Goal: Task Accomplishment & Management: Manage account settings

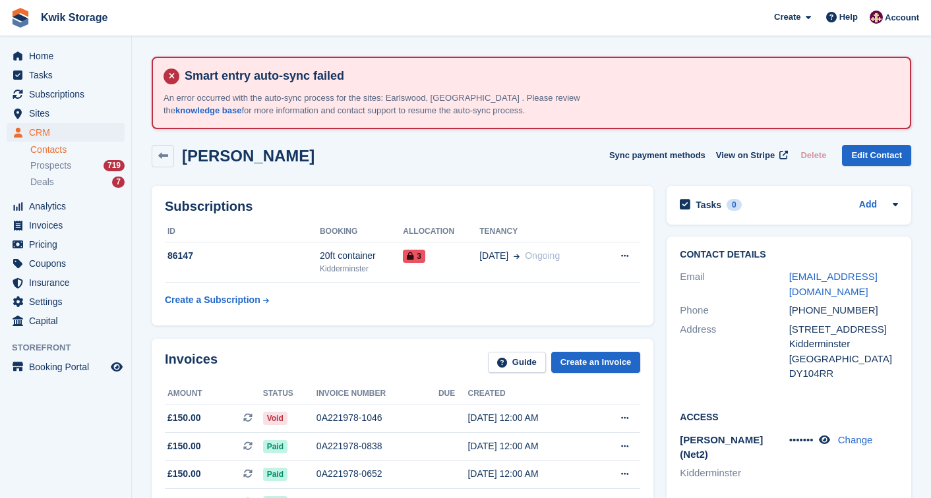
scroll to position [405, 0]
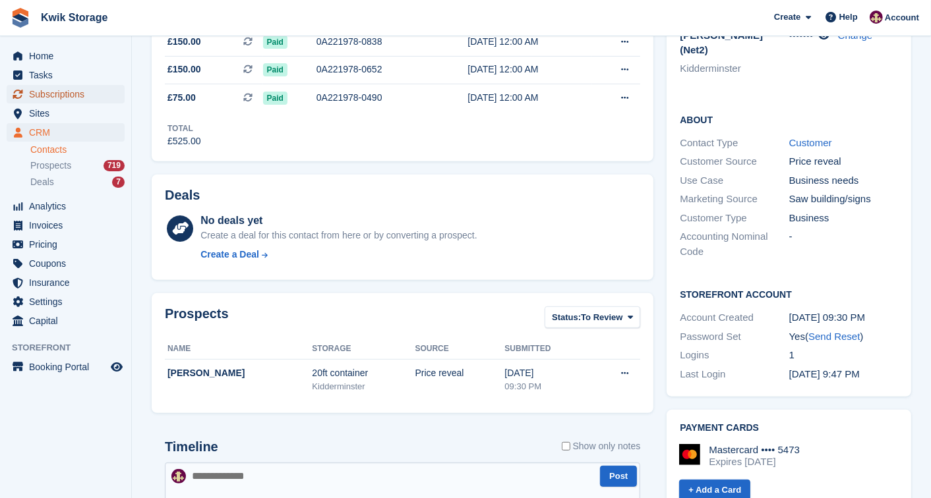
click at [69, 93] on span "Subscriptions" at bounding box center [68, 94] width 79 height 18
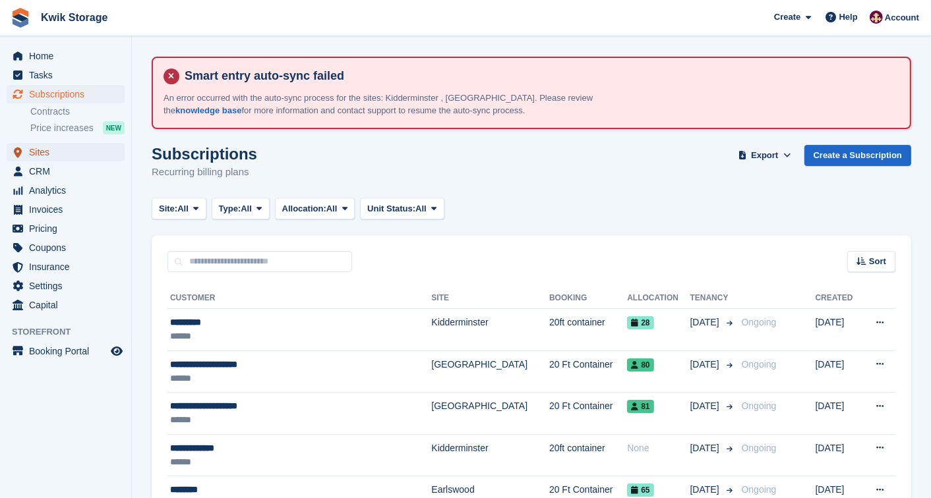
click at [43, 157] on span "Sites" at bounding box center [68, 152] width 79 height 18
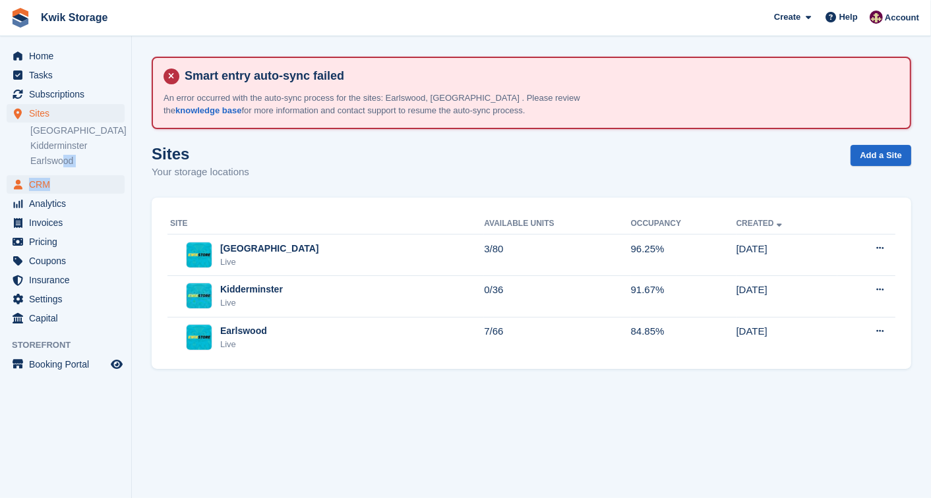
drag, startPoint x: 63, startPoint y: 172, endPoint x: 65, endPoint y: 188, distance: 15.9
click at [65, 188] on ul "Home Tasks Subscriptions Subscriptions Subscriptions Contracts Price increases …" at bounding box center [65, 187] width 131 height 281
click at [65, 188] on span "CRM" at bounding box center [68, 184] width 79 height 18
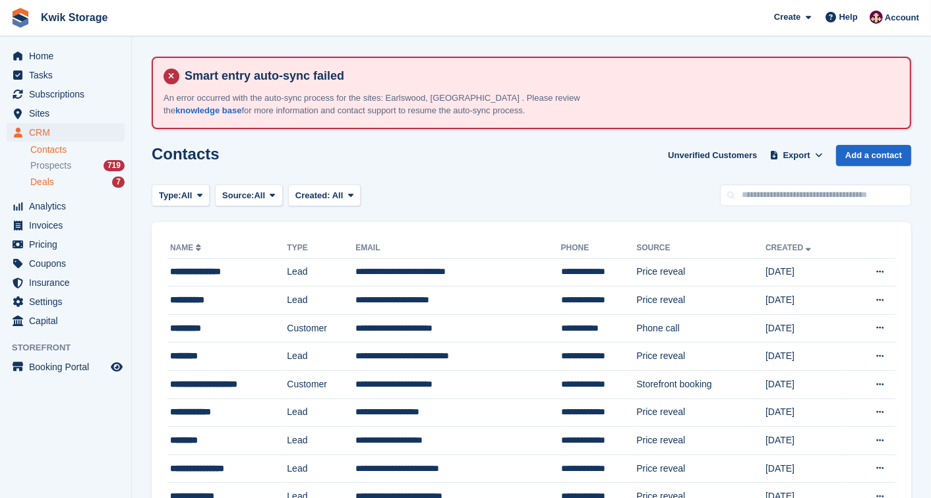
click at [65, 188] on div "Deals 7" at bounding box center [77, 182] width 94 height 13
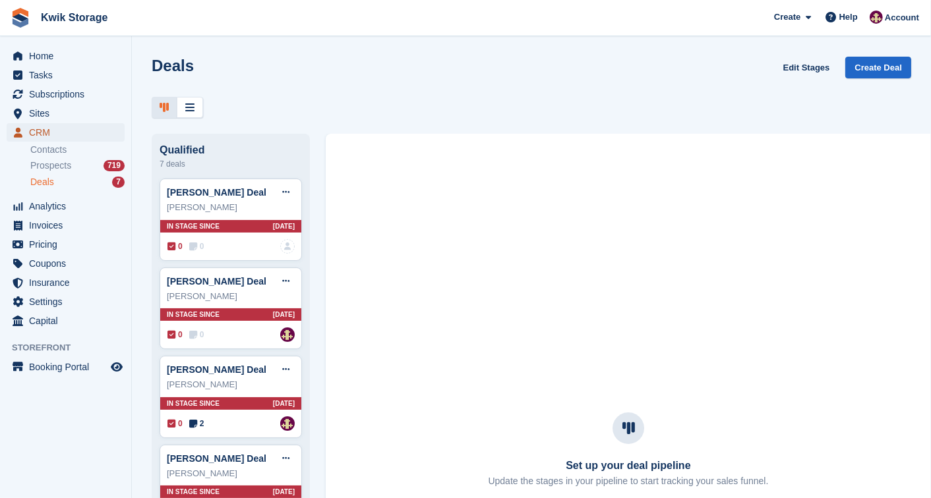
click at [61, 128] on span "CRM" at bounding box center [68, 132] width 79 height 18
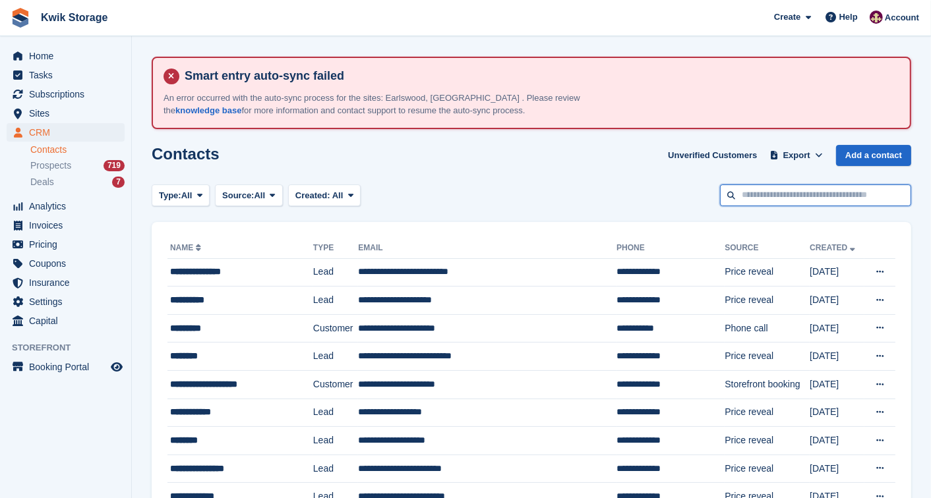
click at [809, 196] on input "text" at bounding box center [815, 196] width 191 height 22
type input "****"
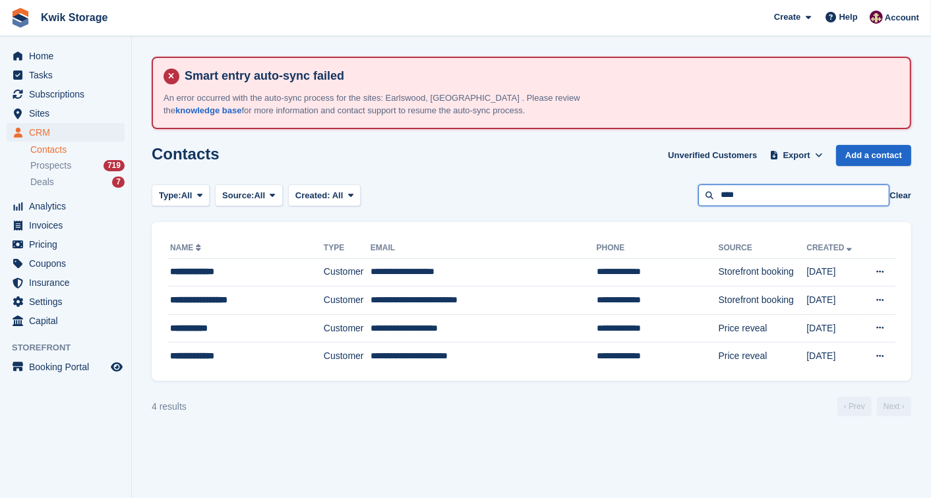
click at [809, 196] on input "****" at bounding box center [793, 196] width 191 height 22
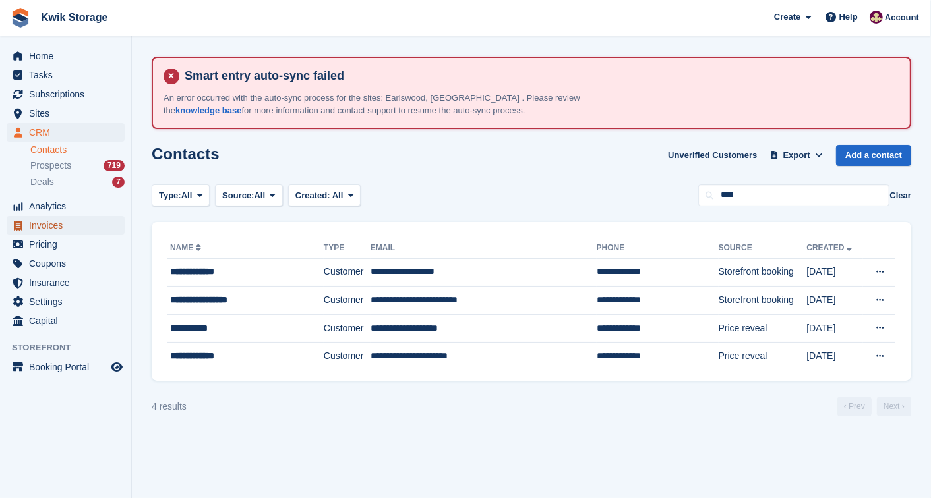
click at [60, 227] on span "Invoices" at bounding box center [68, 225] width 79 height 18
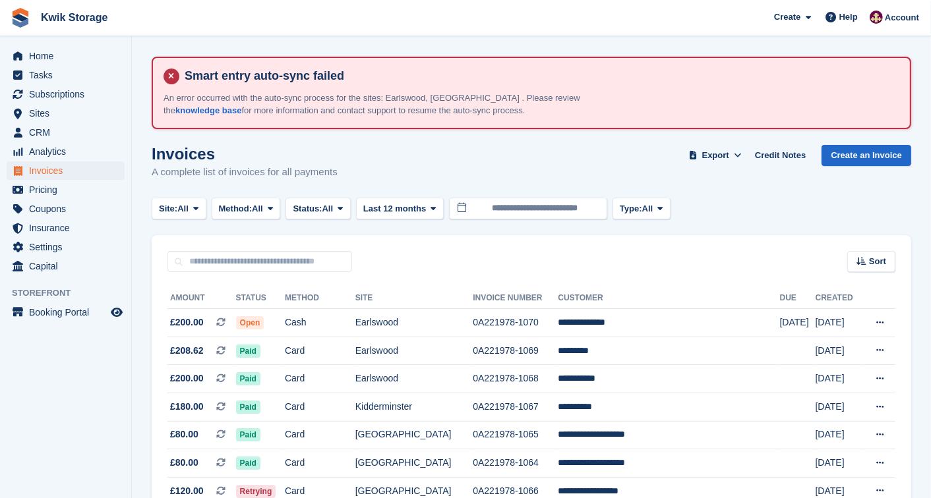
click at [89, 136] on span "CRM" at bounding box center [68, 132] width 79 height 18
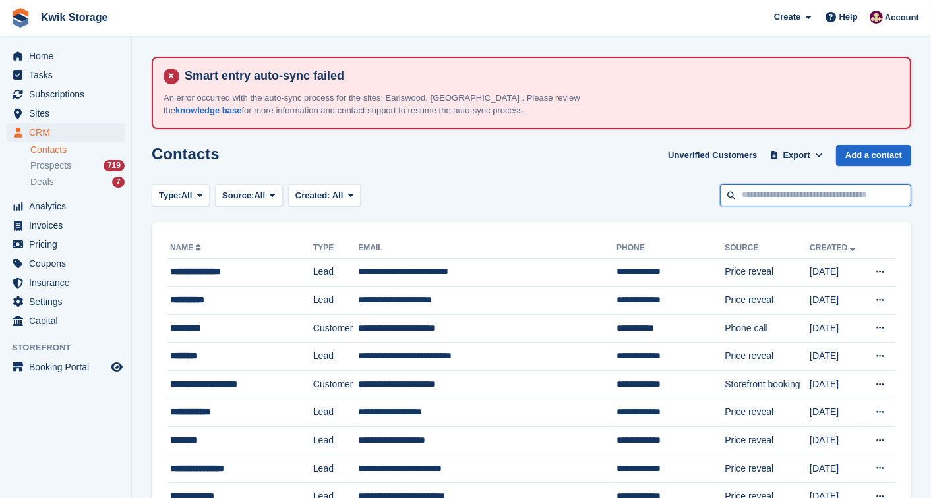
click at [734, 192] on input "text" at bounding box center [815, 196] width 191 height 22
type input "***"
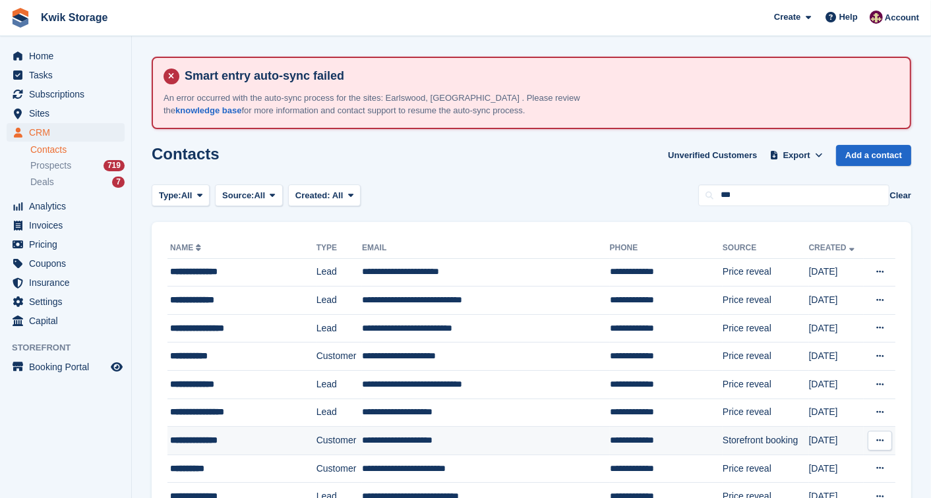
click at [368, 443] on td "**********" at bounding box center [486, 441] width 248 height 28
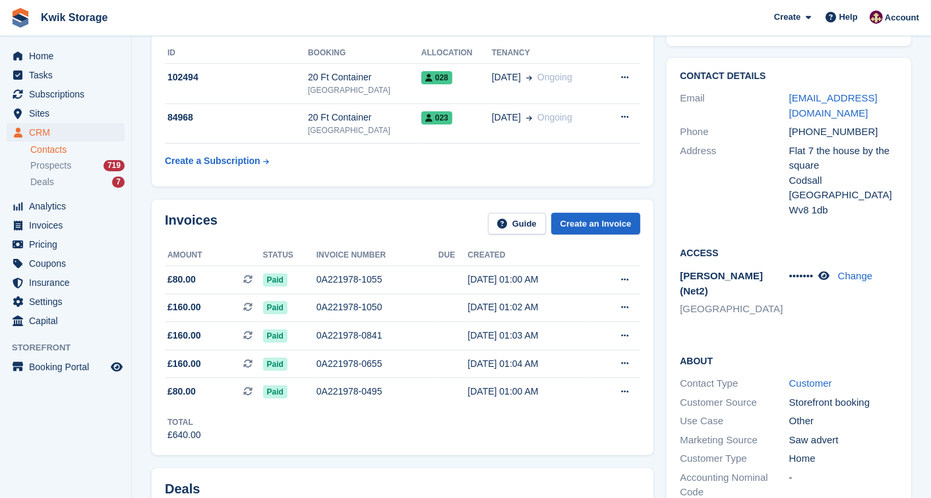
scroll to position [205, 0]
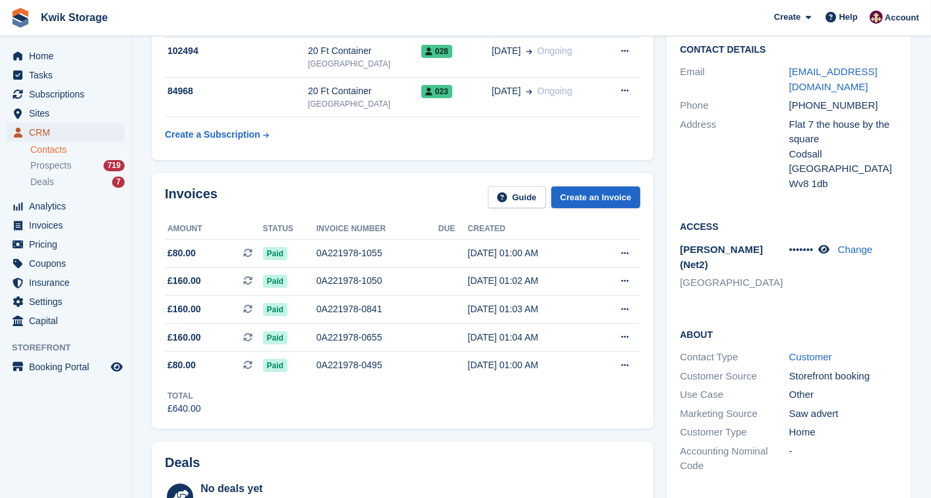
click at [67, 130] on span "CRM" at bounding box center [68, 132] width 79 height 18
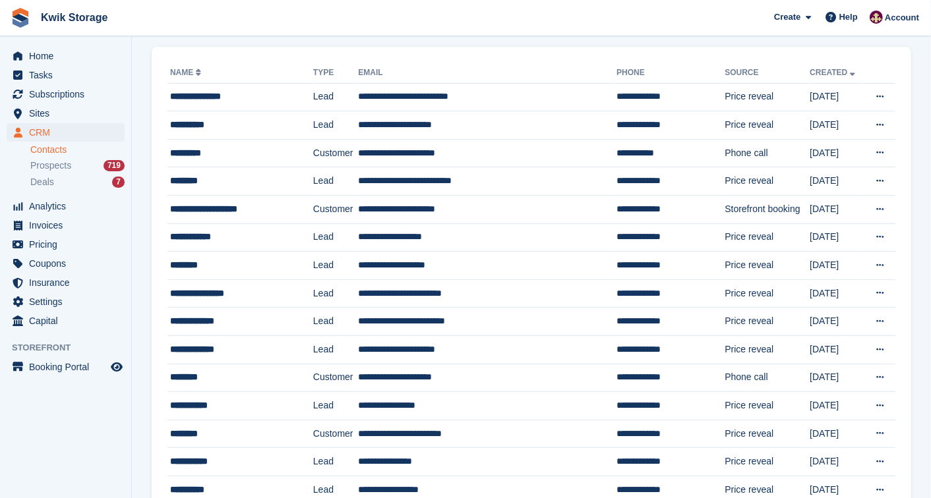
scroll to position [205, 0]
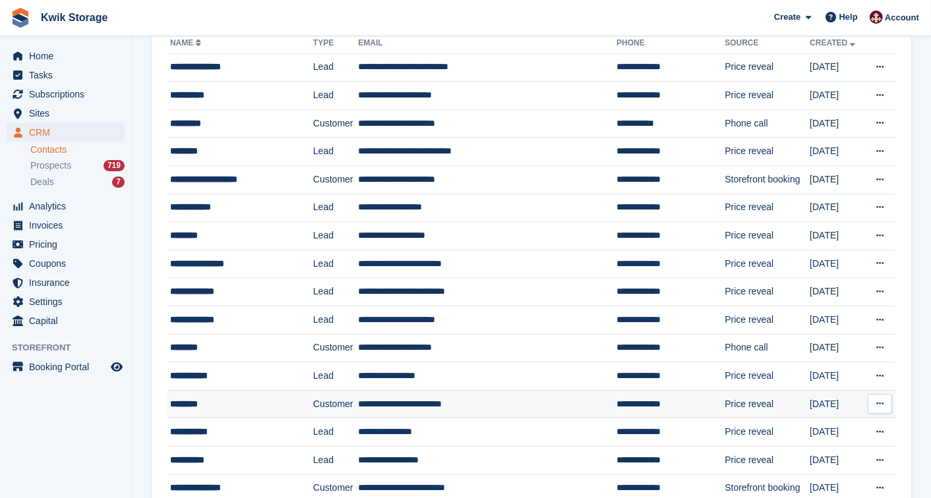
click at [399, 403] on td "**********" at bounding box center [487, 404] width 258 height 28
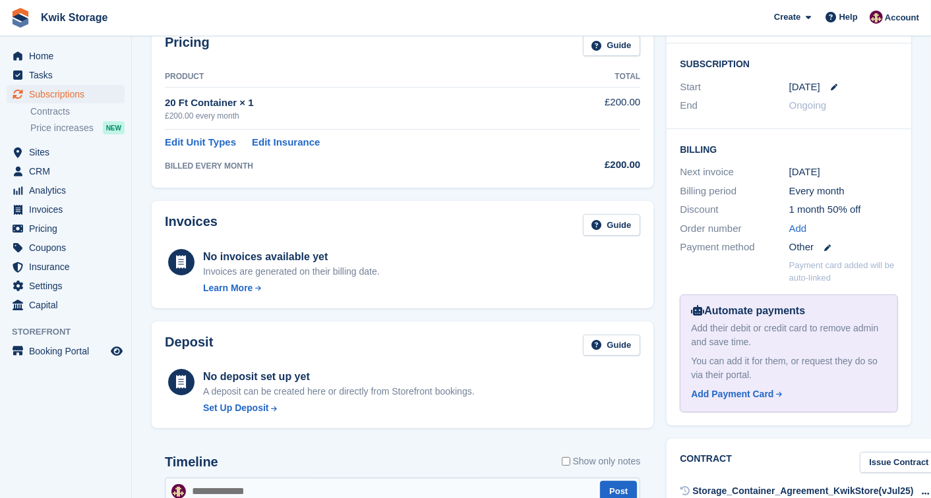
scroll to position [380, 0]
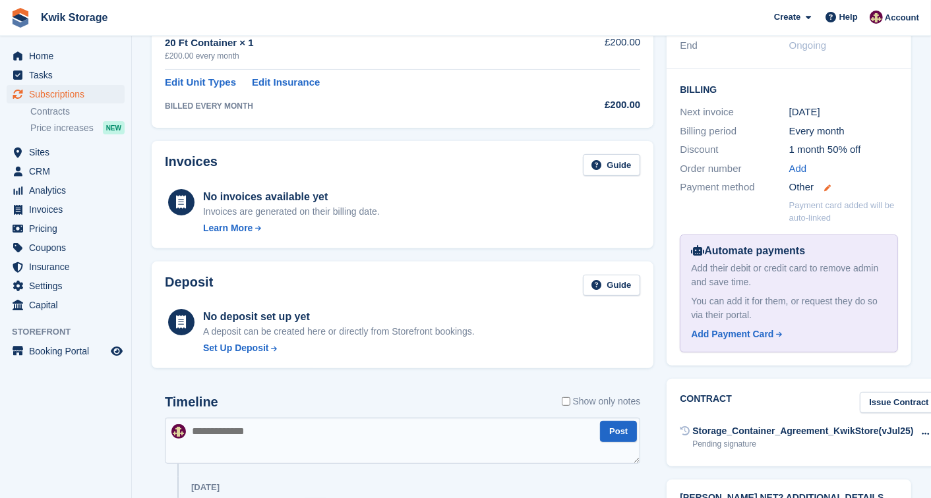
click at [824, 188] on icon at bounding box center [827, 188] width 7 height 7
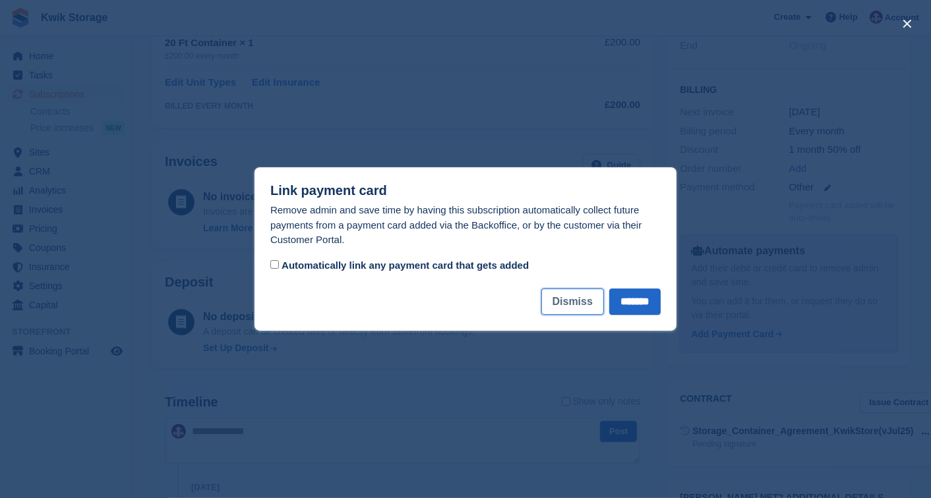
click at [582, 295] on button "Dismiss" at bounding box center [572, 302] width 63 height 26
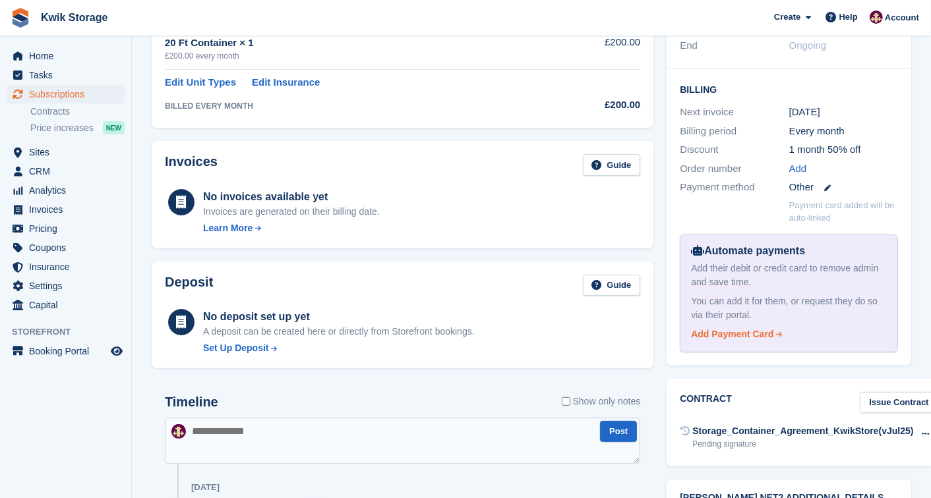
click at [746, 332] on div "Add Payment Card" at bounding box center [732, 335] width 82 height 14
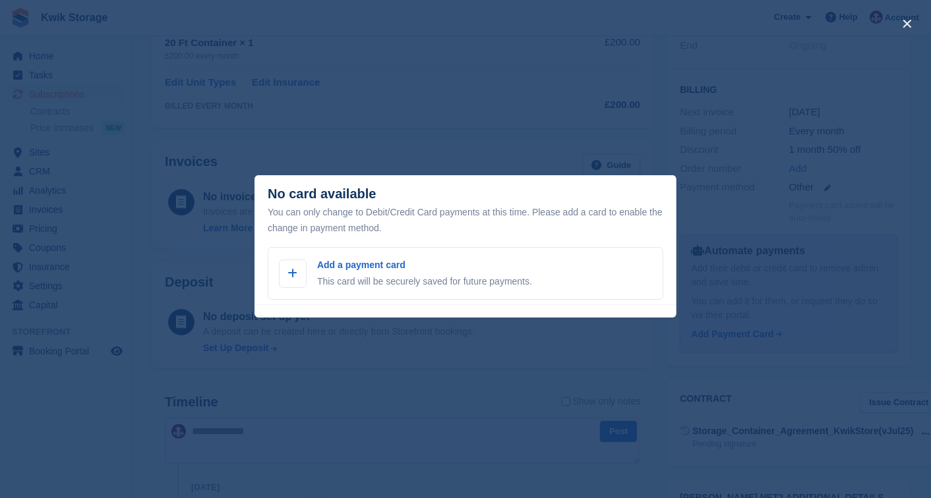
click at [281, 114] on div "close" at bounding box center [465, 249] width 931 height 498
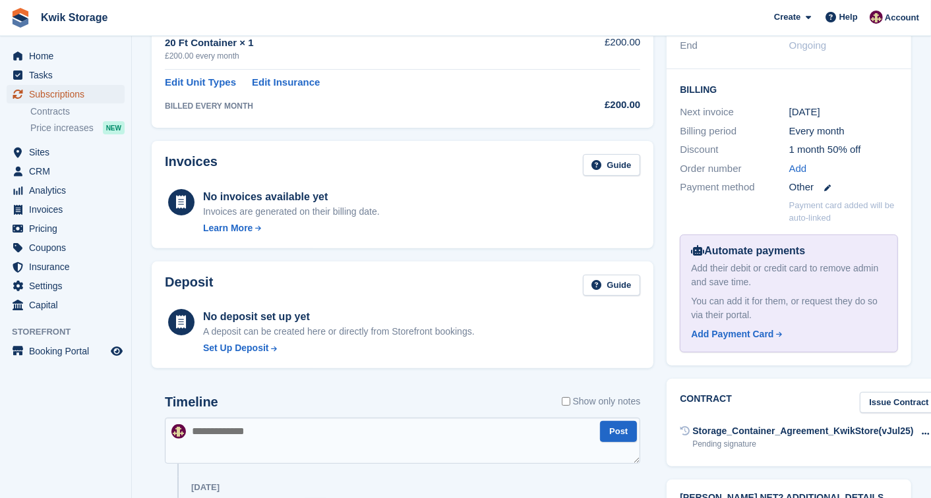
click at [75, 100] on span "Subscriptions" at bounding box center [68, 94] width 79 height 18
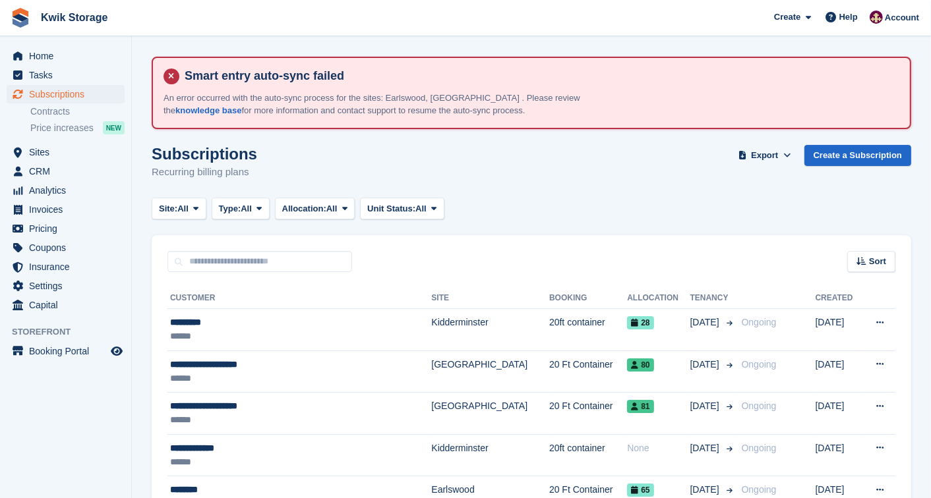
scroll to position [405, 0]
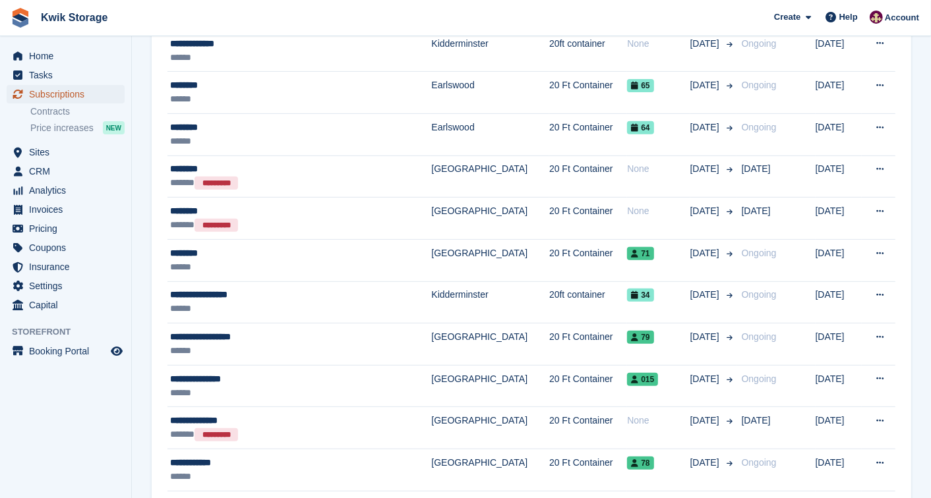
click at [116, 91] on link "Subscriptions" at bounding box center [66, 94] width 118 height 18
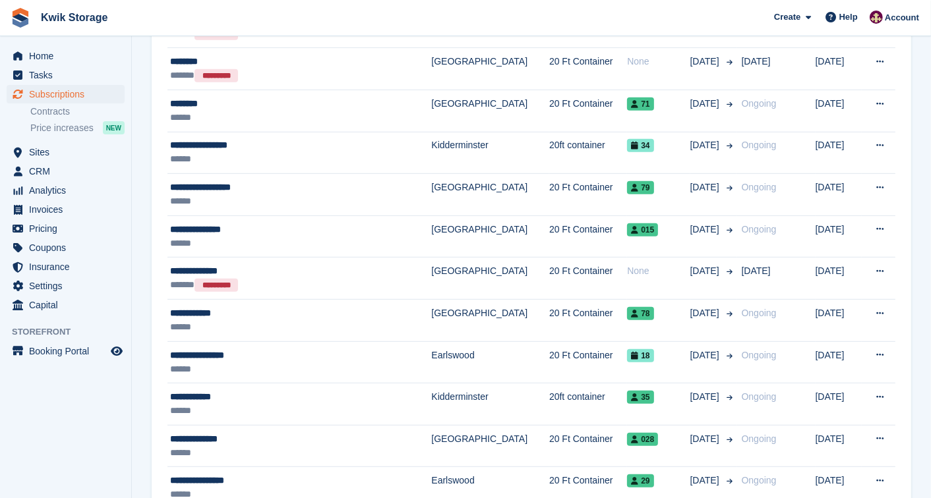
scroll to position [556, 0]
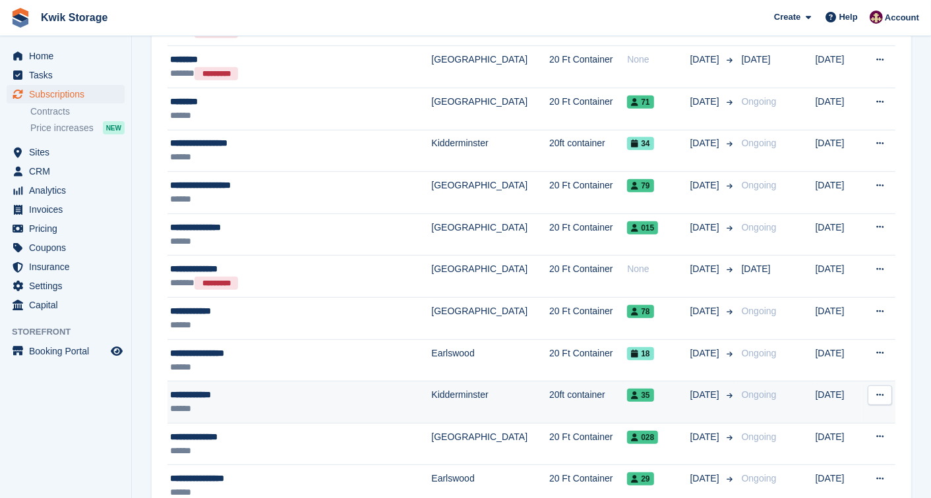
click at [260, 407] on div "******" at bounding box center [276, 409] width 213 height 14
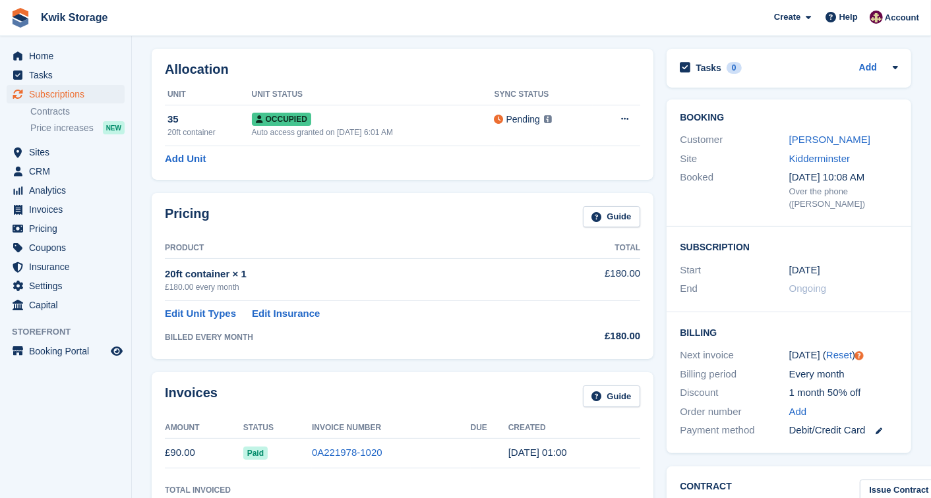
scroll to position [117, 0]
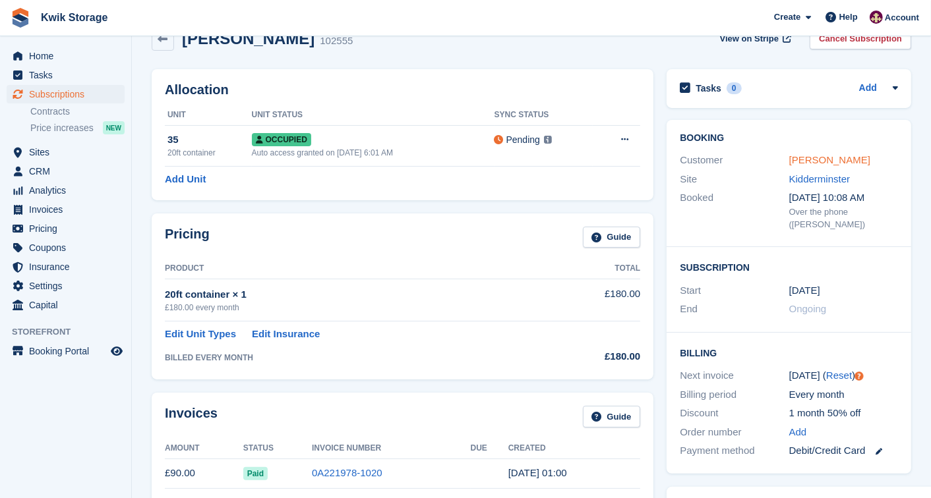
click at [831, 157] on link "[PERSON_NAME]" at bounding box center [829, 159] width 81 height 11
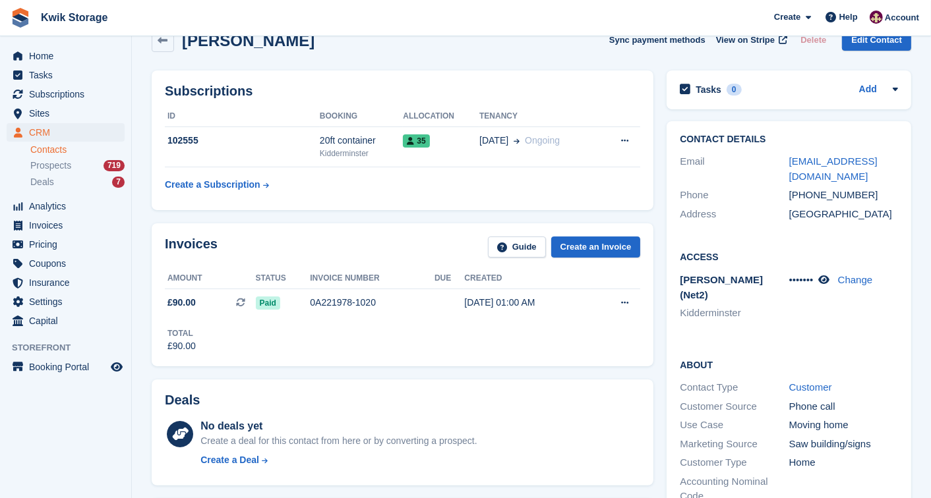
scroll to position [117, 0]
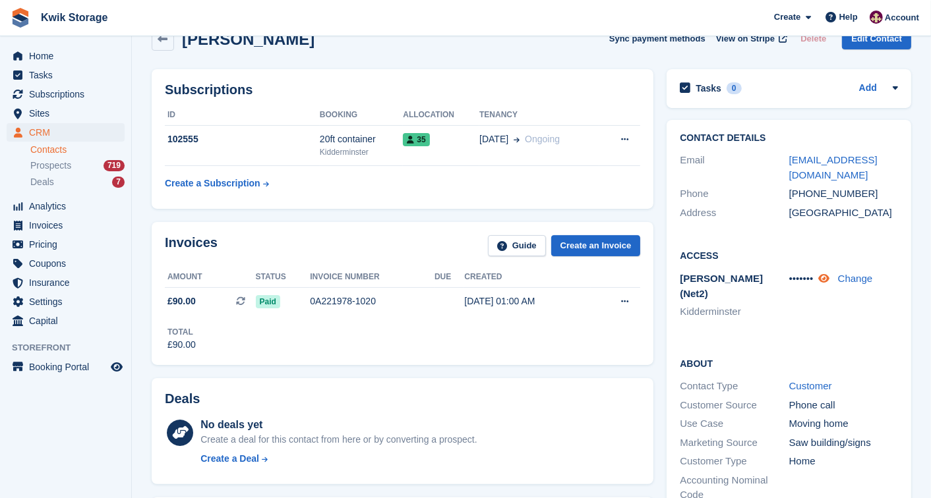
click at [830, 277] on icon at bounding box center [824, 279] width 11 height 10
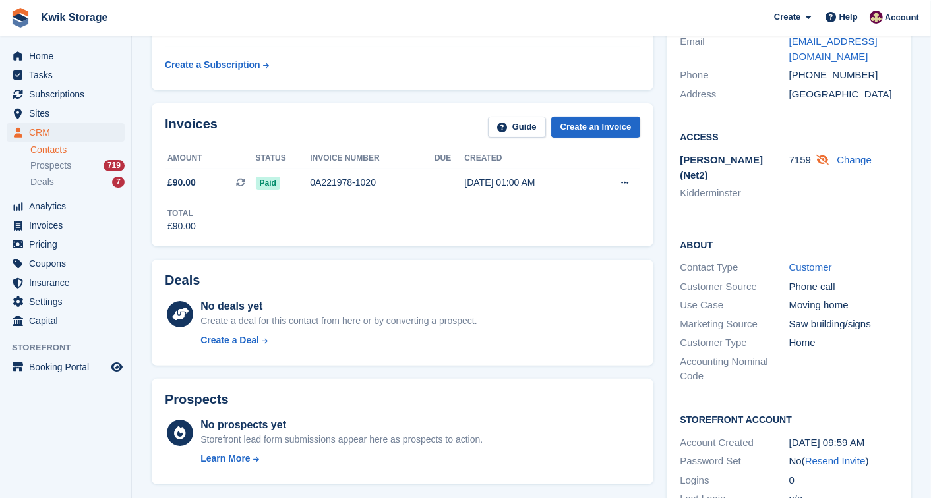
scroll to position [234, 0]
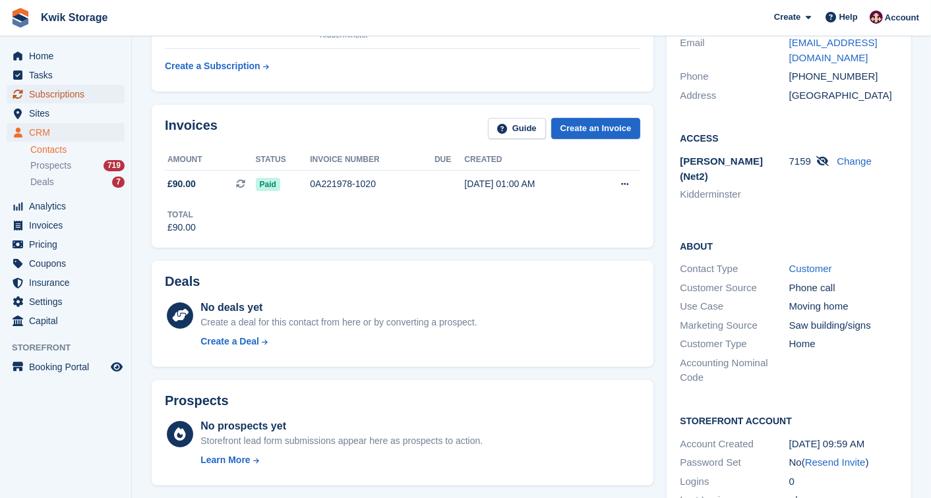
click at [75, 92] on span "Subscriptions" at bounding box center [68, 94] width 79 height 18
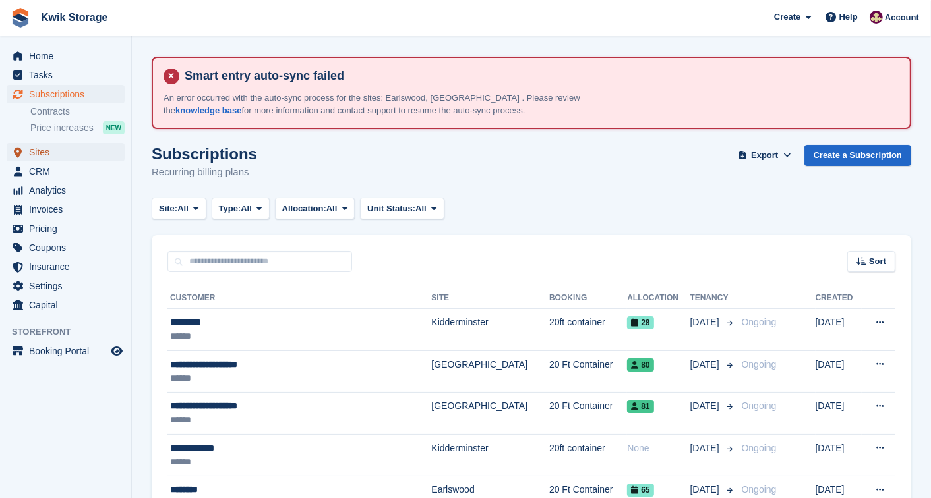
click at [80, 148] on span "Sites" at bounding box center [68, 152] width 79 height 18
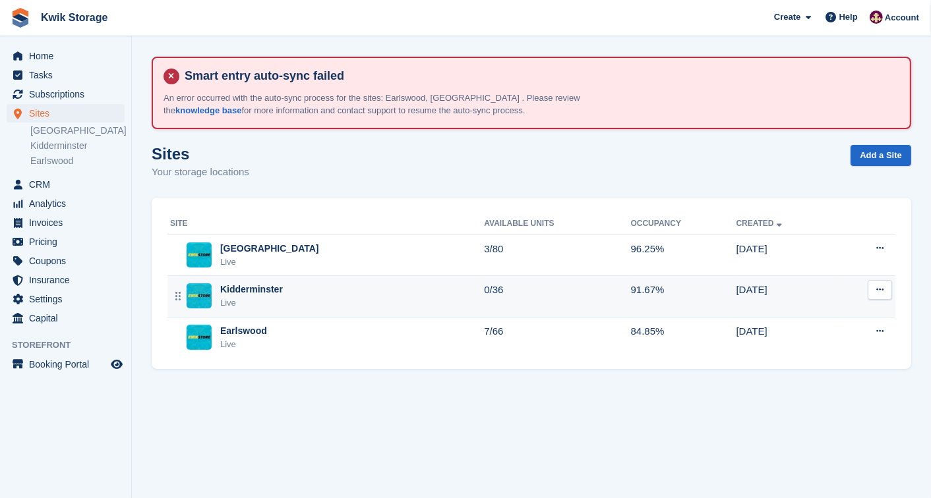
click at [262, 298] on div "Live" at bounding box center [251, 303] width 63 height 13
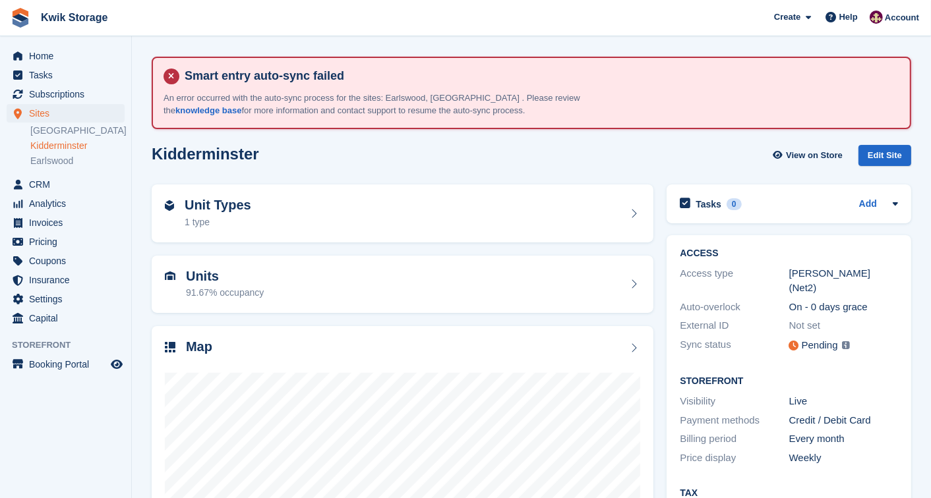
click at [299, 278] on div "Units 91.67% occupancy" at bounding box center [402, 285] width 475 height 32
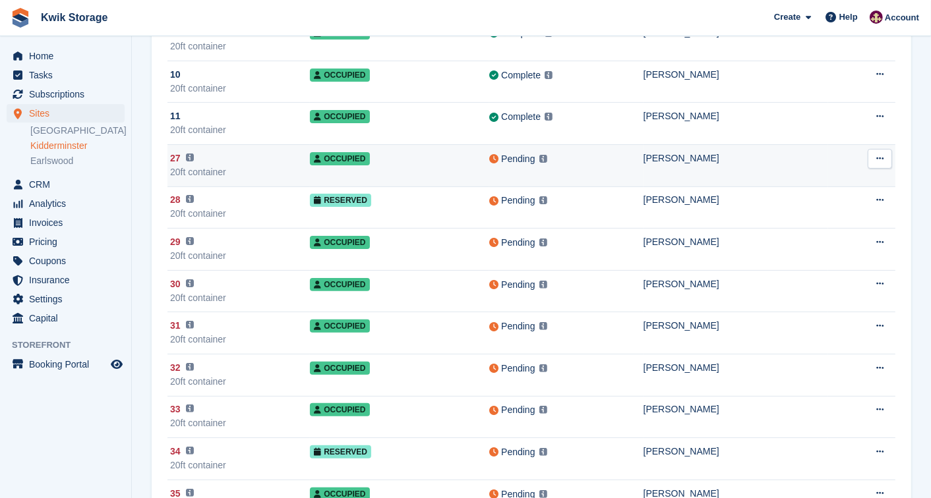
scroll to position [234, 0]
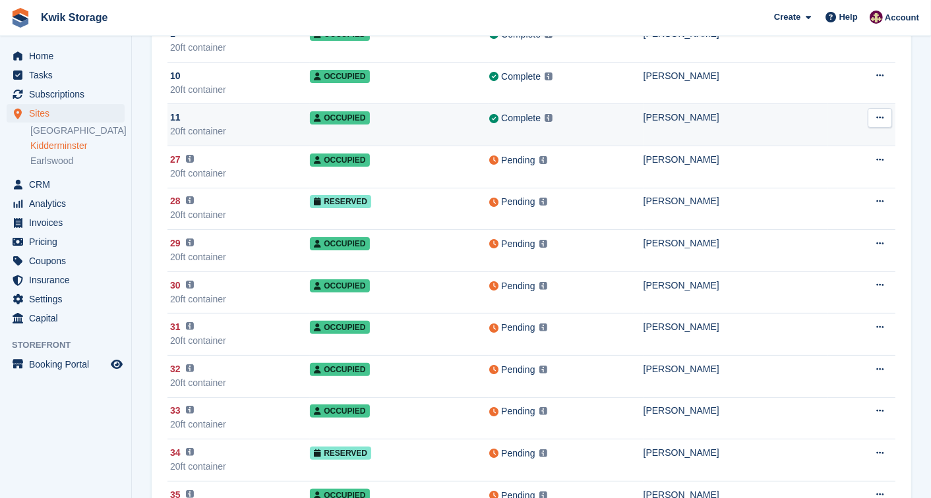
click at [444, 104] on td "Occupied" at bounding box center [399, 125] width 179 height 42
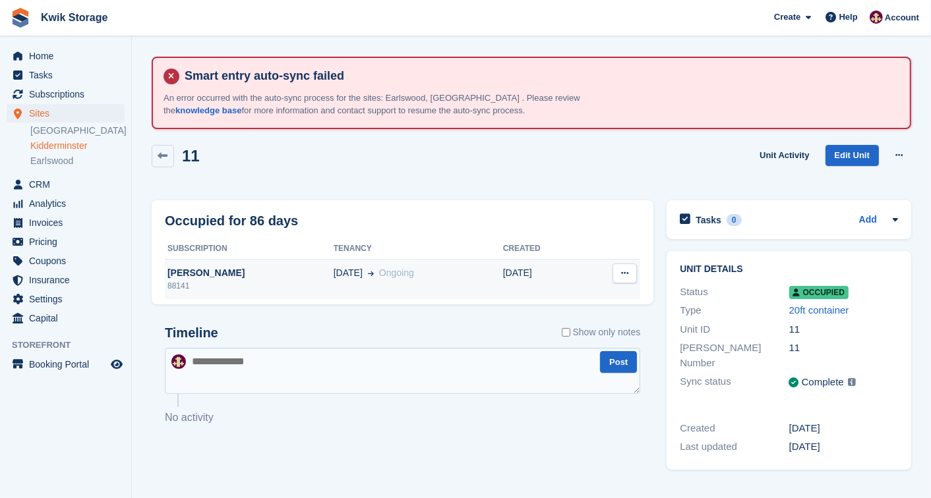
click at [179, 267] on div "[PERSON_NAME]" at bounding box center [249, 273] width 169 height 14
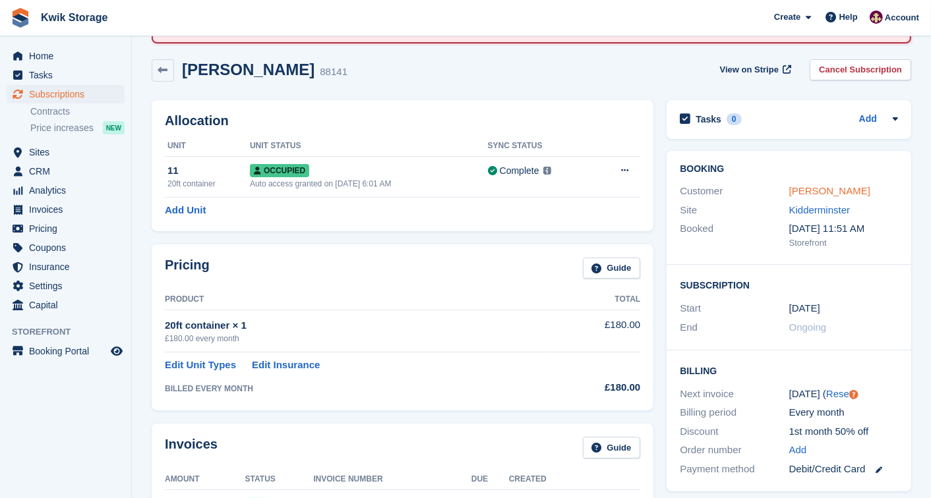
scroll to position [88, 0]
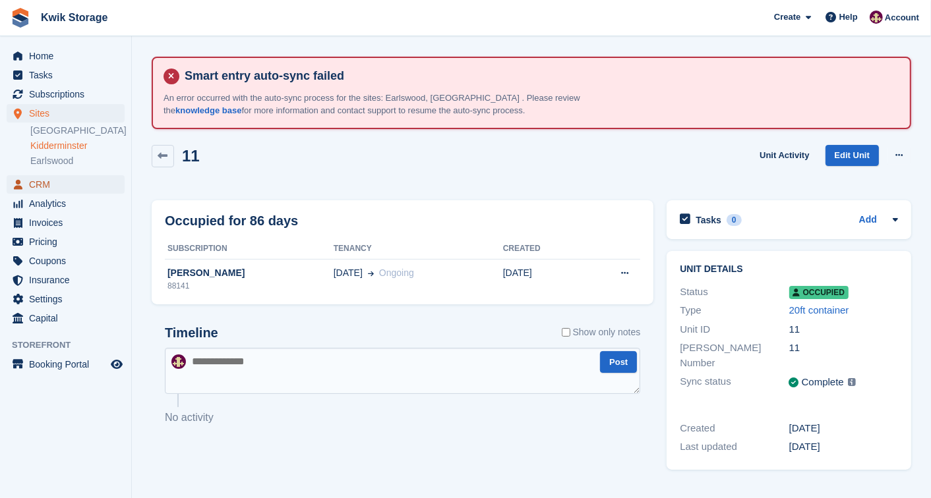
click at [45, 189] on span "CRM" at bounding box center [68, 184] width 79 height 18
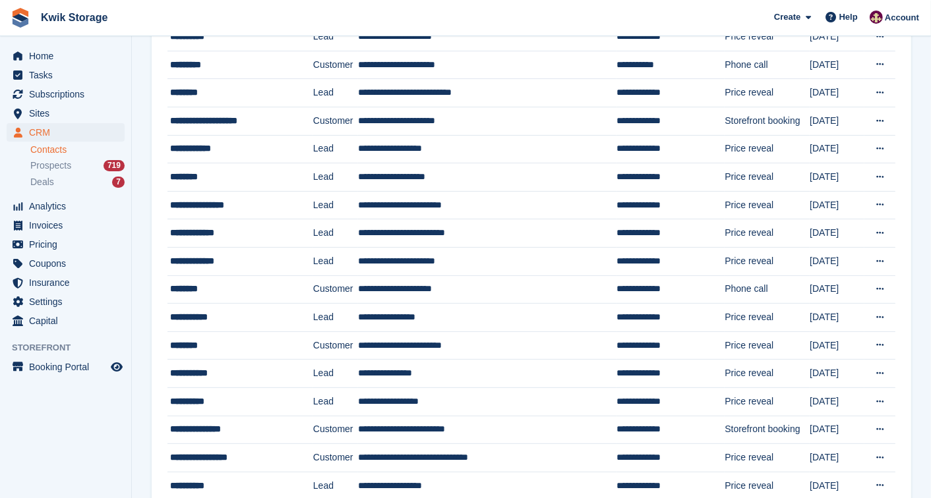
scroll to position [293, 0]
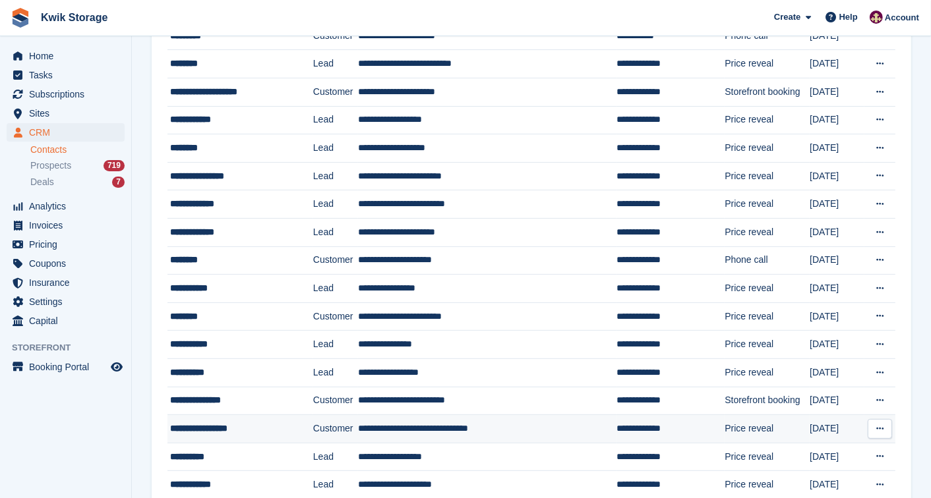
click at [337, 426] on td "Customer" at bounding box center [335, 429] width 45 height 28
